Goal: Check status: Check status

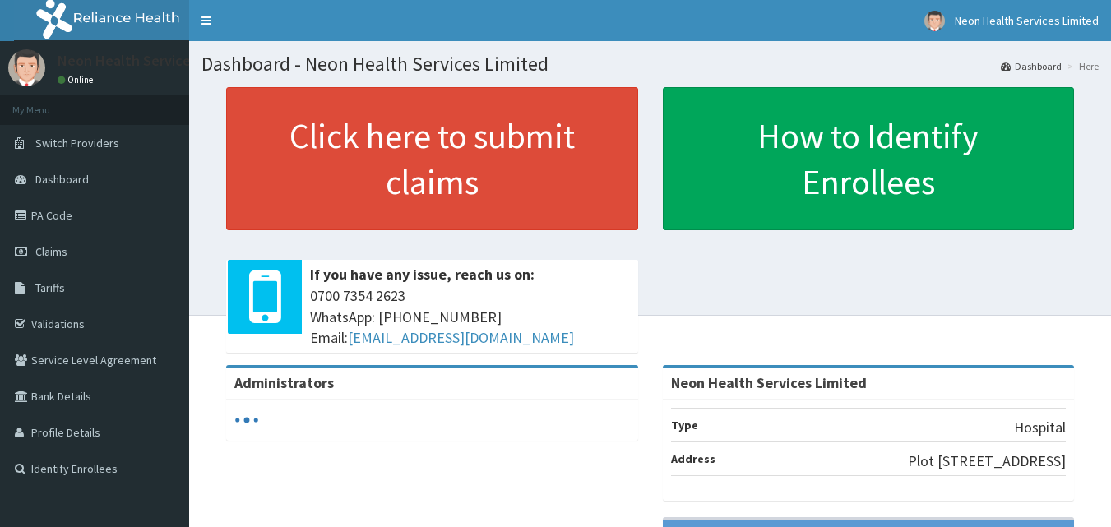
click at [64, 250] on span "Claims" at bounding box center [51, 251] width 32 height 15
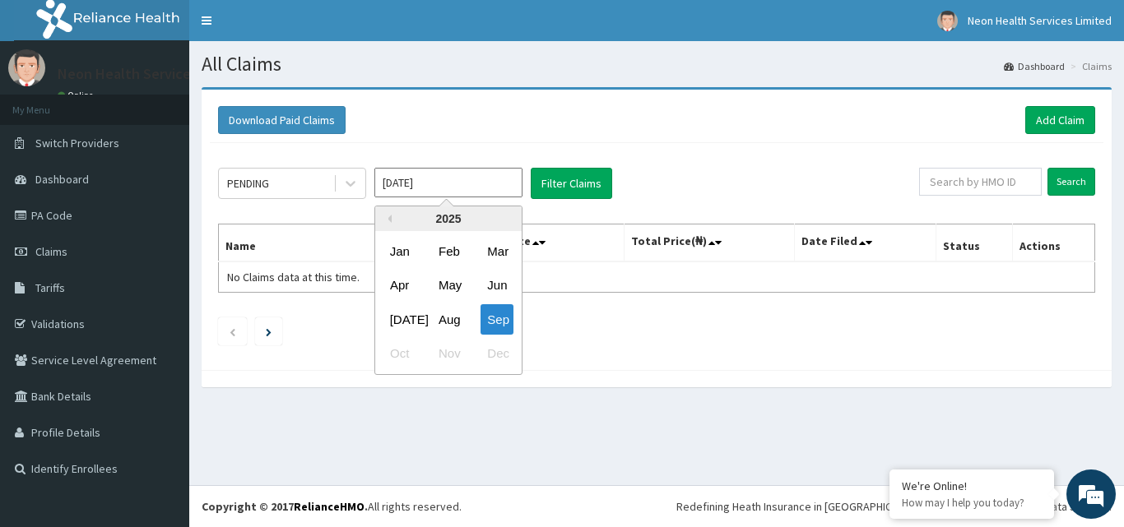
click at [422, 180] on input "Sep 2025" at bounding box center [448, 183] width 148 height 30
click at [448, 317] on div "Aug" at bounding box center [448, 319] width 33 height 30
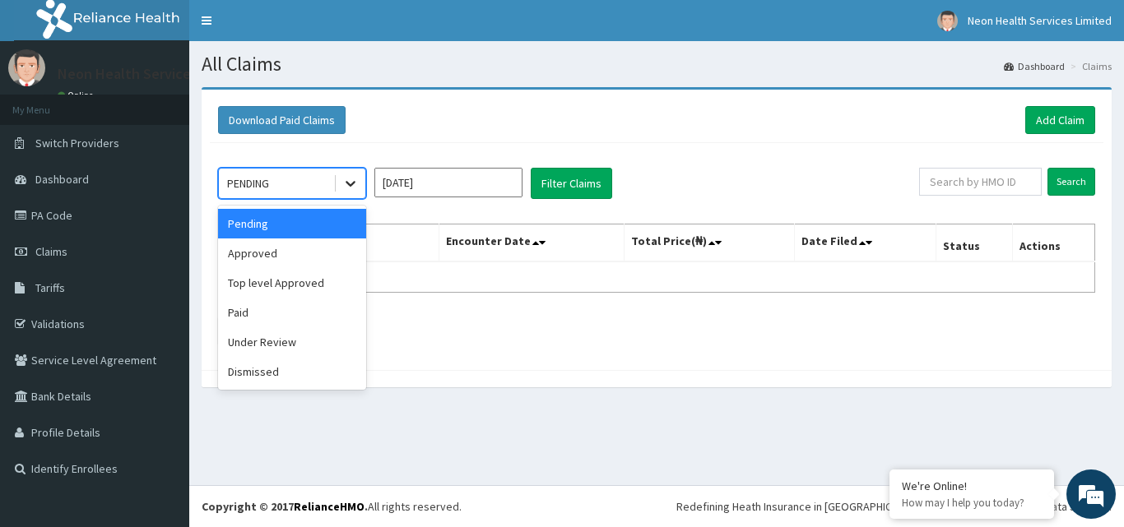
click at [347, 178] on icon at bounding box center [350, 183] width 16 height 16
click at [267, 305] on div "Paid" at bounding box center [292, 313] width 148 height 30
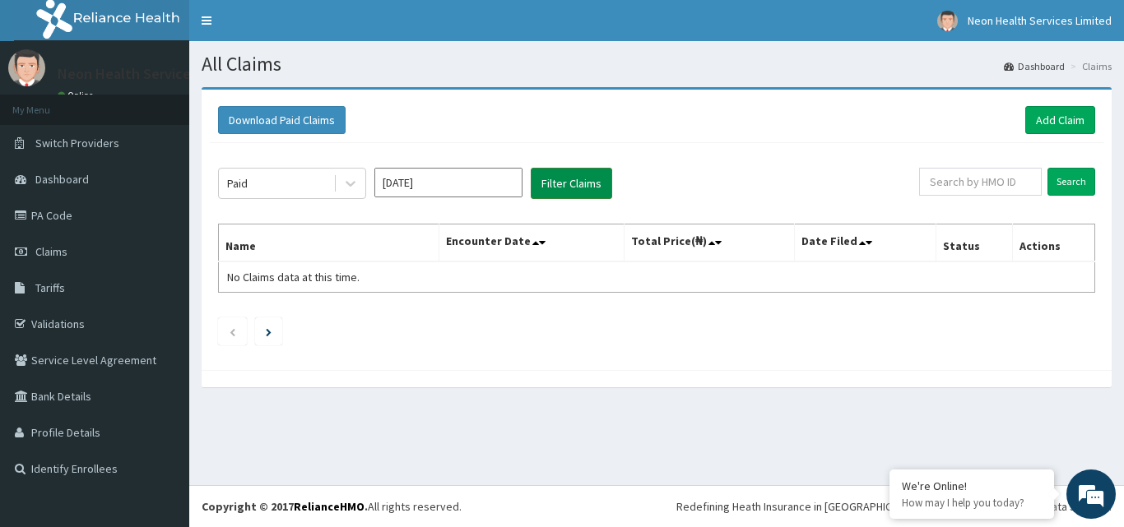
click at [581, 181] on button "Filter Claims" at bounding box center [571, 183] width 81 height 31
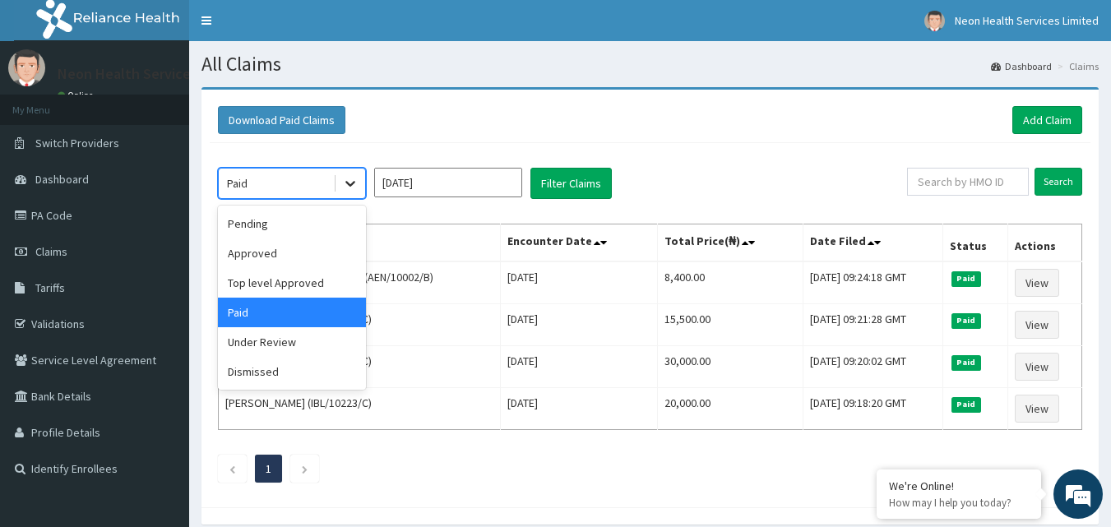
click at [337, 179] on div at bounding box center [351, 184] width 30 height 30
click at [294, 249] on div "Approved" at bounding box center [292, 254] width 148 height 30
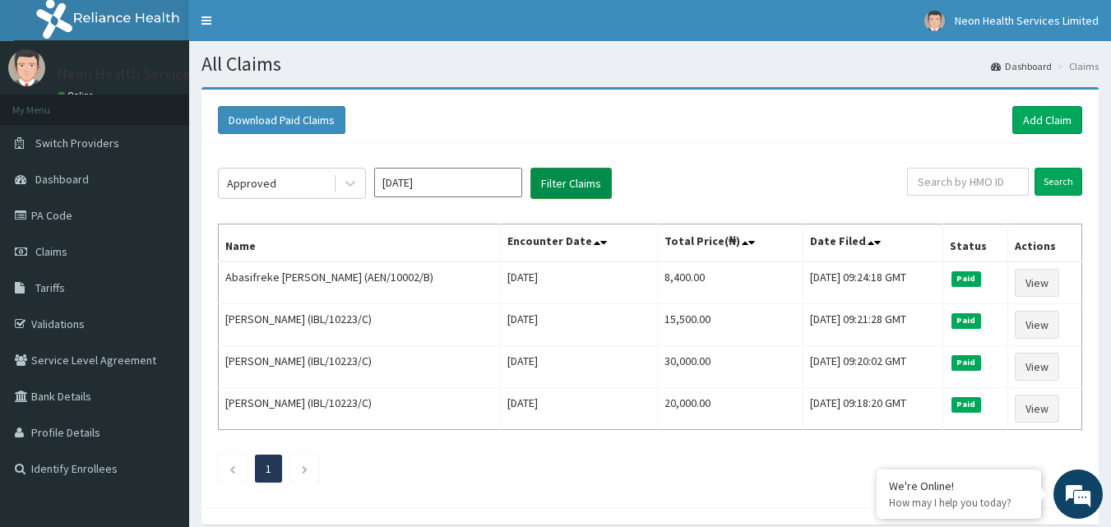
click at [549, 185] on button "Filter Claims" at bounding box center [571, 183] width 81 height 31
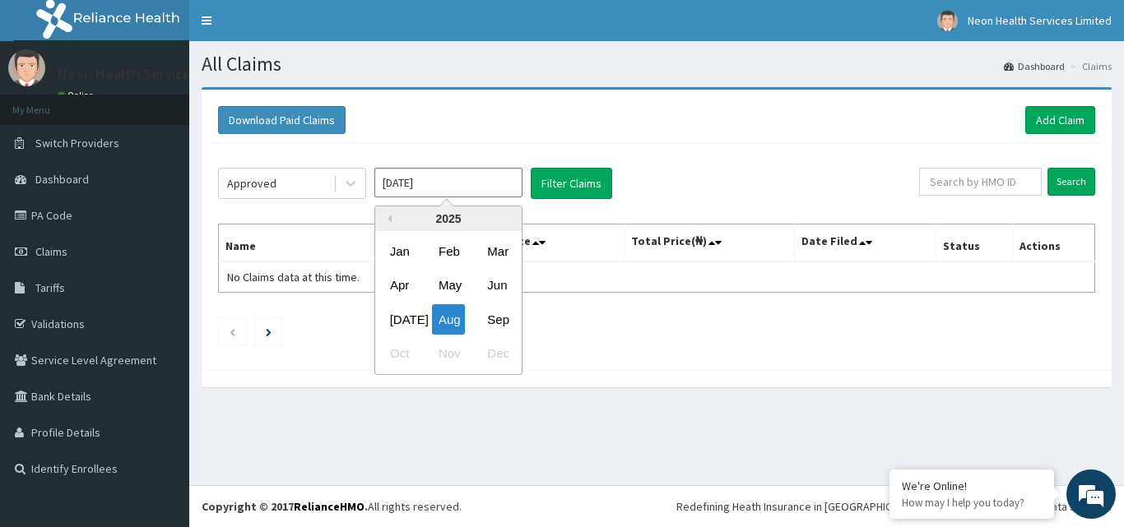
click at [438, 188] on input "Aug 2025" at bounding box center [448, 183] width 148 height 30
click at [493, 318] on div "Sep" at bounding box center [496, 319] width 33 height 30
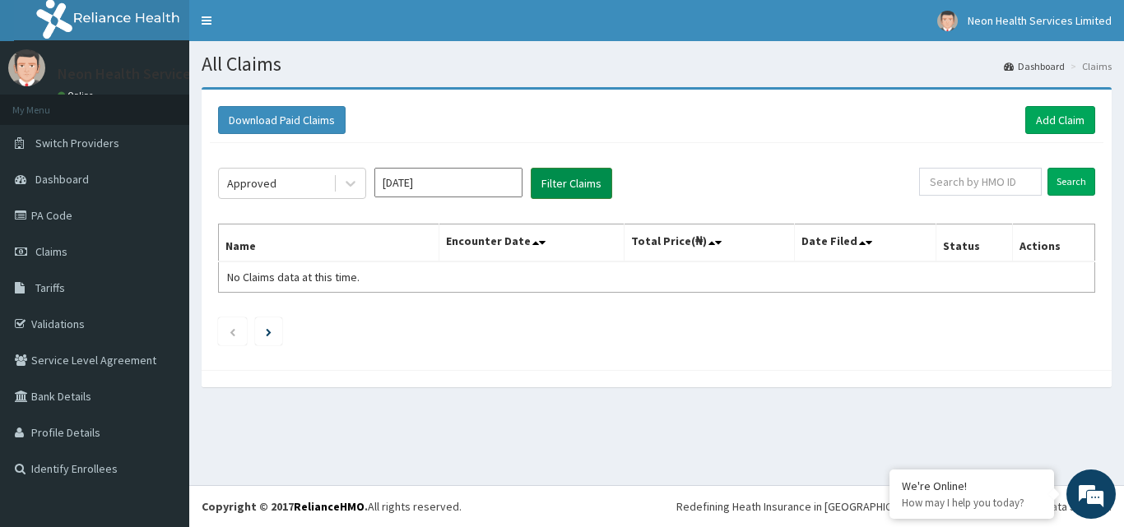
click at [548, 183] on button "Filter Claims" at bounding box center [571, 183] width 81 height 31
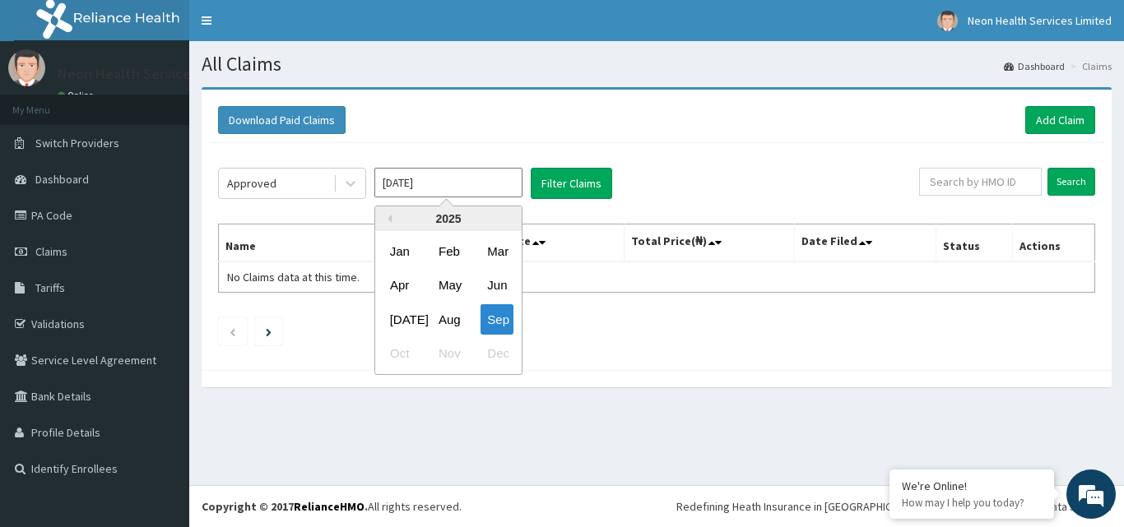
click at [456, 181] on input "Sep 2025" at bounding box center [448, 183] width 148 height 30
click at [443, 311] on div "Aug" at bounding box center [448, 319] width 33 height 30
type input "Aug 2025"
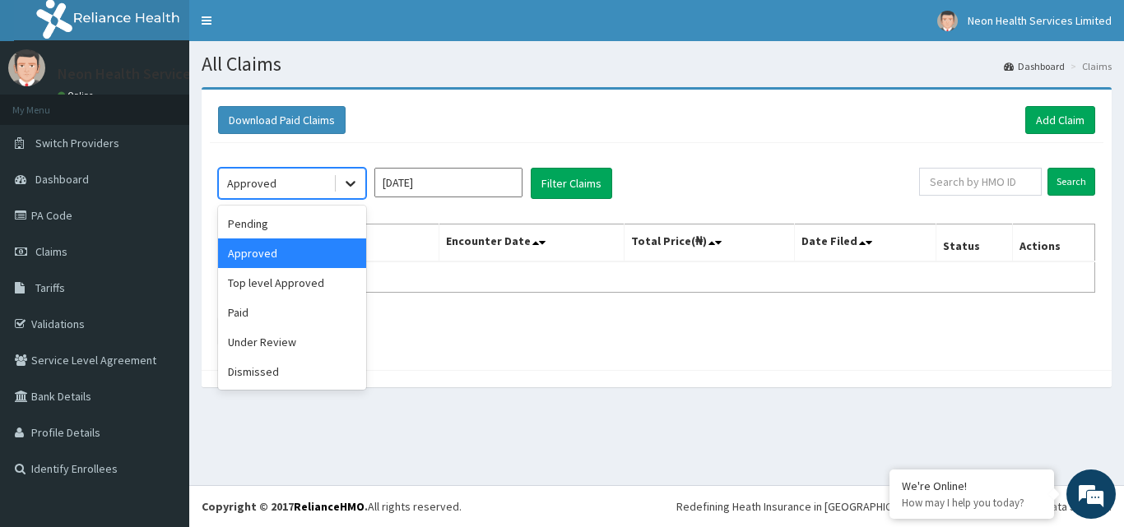
click at [346, 188] on icon at bounding box center [350, 183] width 16 height 16
click at [257, 340] on div "Under Review" at bounding box center [292, 342] width 148 height 30
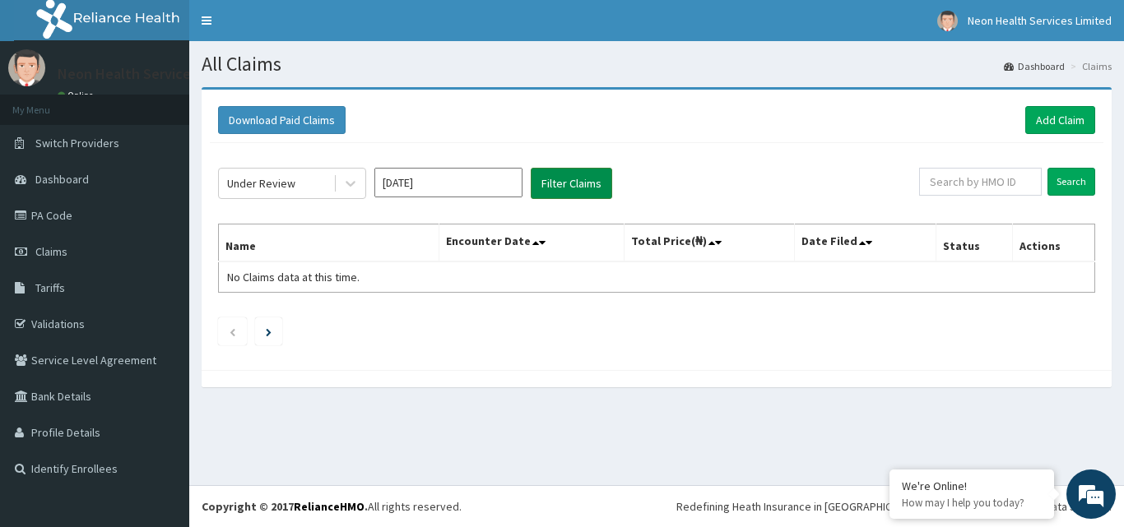
click at [555, 191] on button "Filter Claims" at bounding box center [571, 183] width 81 height 31
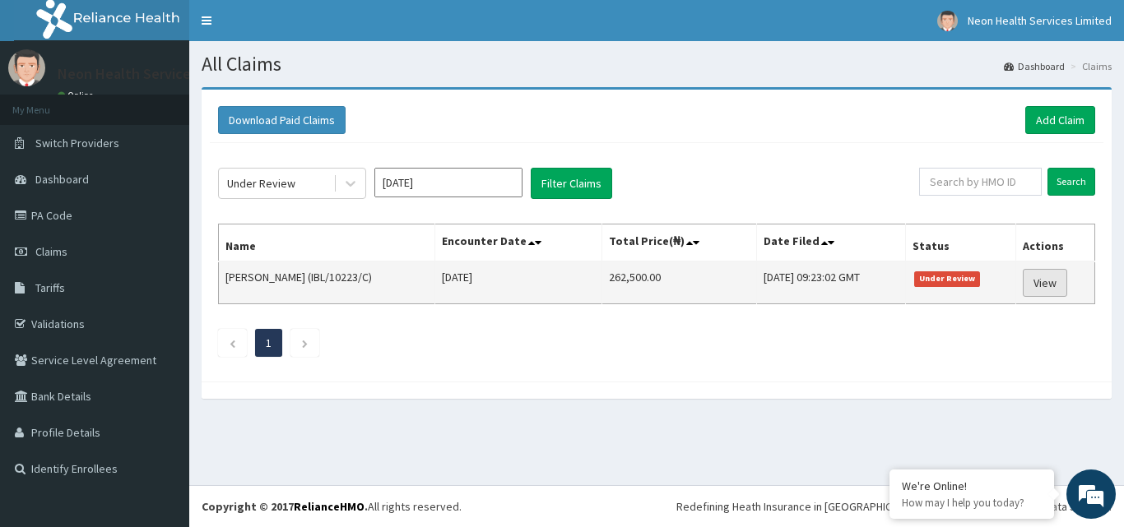
click at [1041, 276] on link "View" at bounding box center [1044, 283] width 44 height 28
